Goal: Answer question/provide support

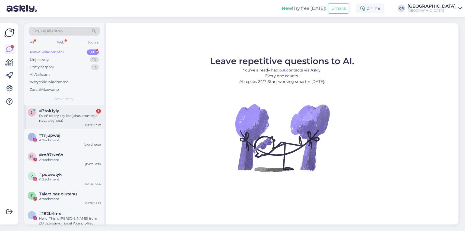
click at [78, 115] on div "Dzień dobry czy jest jakaś promocja na zabiegi spa?" at bounding box center [70, 118] width 62 height 10
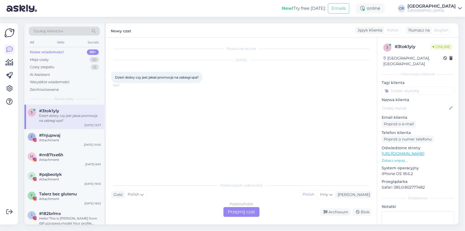
click at [234, 207] on div "Wybierz język i odpowiedz Gość Polish Ja Polish Inny Polish to Polish Przejmij …" at bounding box center [241, 197] width 260 height 37
click at [235, 210] on div "Polish to Polish Przejmij czat" at bounding box center [241, 212] width 36 height 10
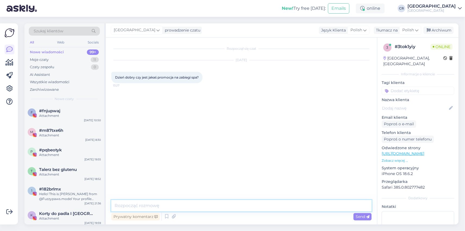
click at [133, 203] on textarea at bounding box center [241, 205] width 260 height 11
type textarea "d"
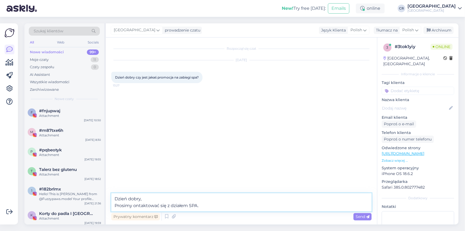
click at [134, 206] on textarea "Dzień dobry, Prosimy ontaktować się z działem SPA." at bounding box center [241, 202] width 260 height 18
click at [216, 205] on textarea "Dzień dobry, Prosimy kontaktować się z działem SPA." at bounding box center [241, 202] width 260 height 18
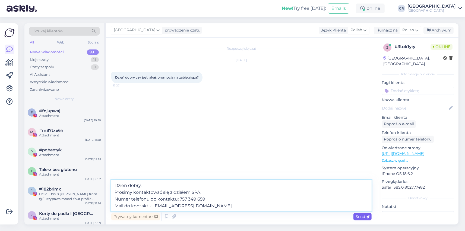
type textarea "Dzień dobry, Prosimy kontaktować się z działem SPA. Numer telefonu do kontaktu:…"
click at [363, 215] on span "Send" at bounding box center [363, 216] width 14 height 5
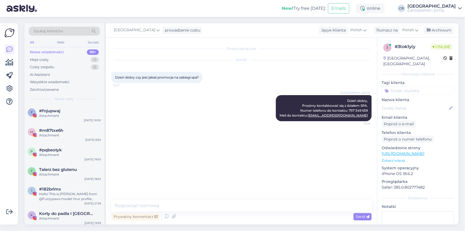
click at [187, 160] on div "Rozpoczął się czat [DATE] Dzień dobry czy jest jakaś promocja na zabiegi spa? 1…" at bounding box center [243, 119] width 265 height 152
click at [37, 57] on div "Moje czaty 11" at bounding box center [64, 60] width 71 height 8
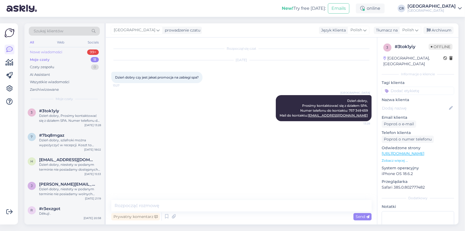
click at [46, 53] on div "Nowe wiadomości" at bounding box center [46, 51] width 33 height 5
